Goal: Check status: Check status

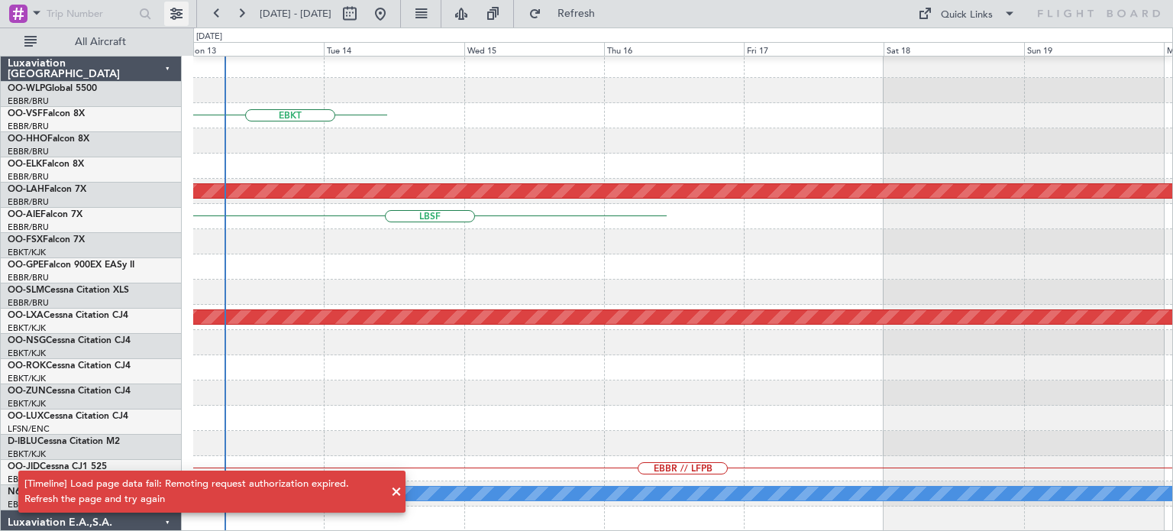
scroll to position [357, 0]
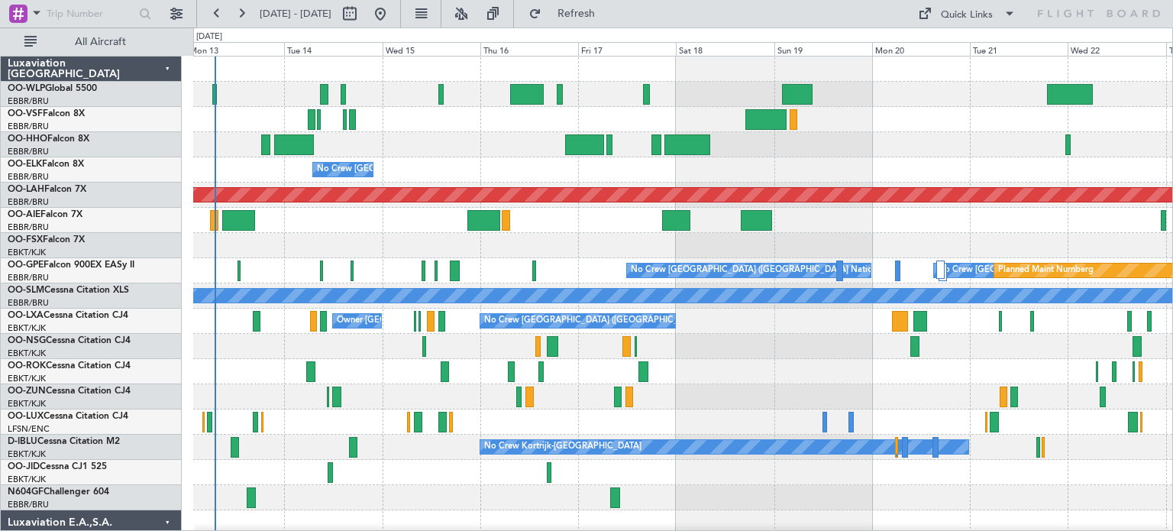
click at [330, 308] on div "No Crew [GEOGRAPHIC_DATA] ([GEOGRAPHIC_DATA] National) Planned [GEOGRAPHIC_DATA…" at bounding box center [682, 523] width 979 height 932
click at [473, 19] on button at bounding box center [461, 14] width 24 height 24
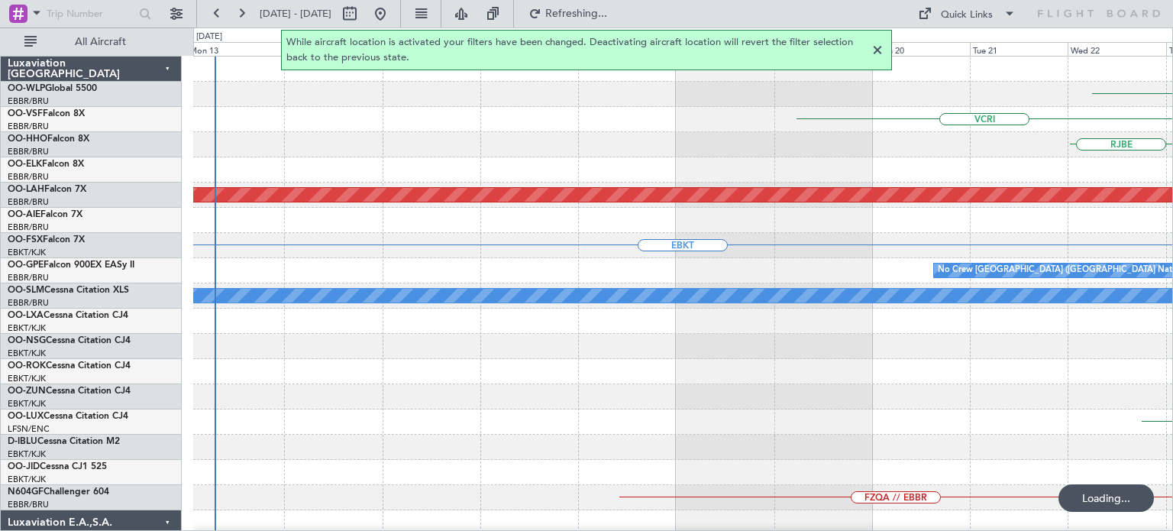
click at [877, 48] on div at bounding box center [877, 50] width 18 height 18
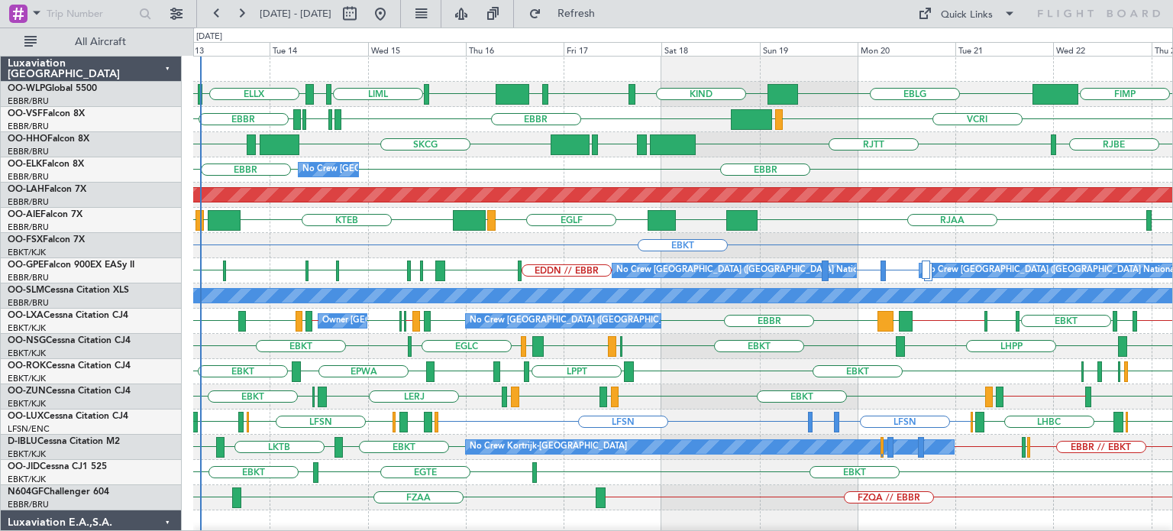
click at [268, 256] on div "EBKT" at bounding box center [682, 245] width 979 height 25
